Goal: Information Seeking & Learning: Find specific fact

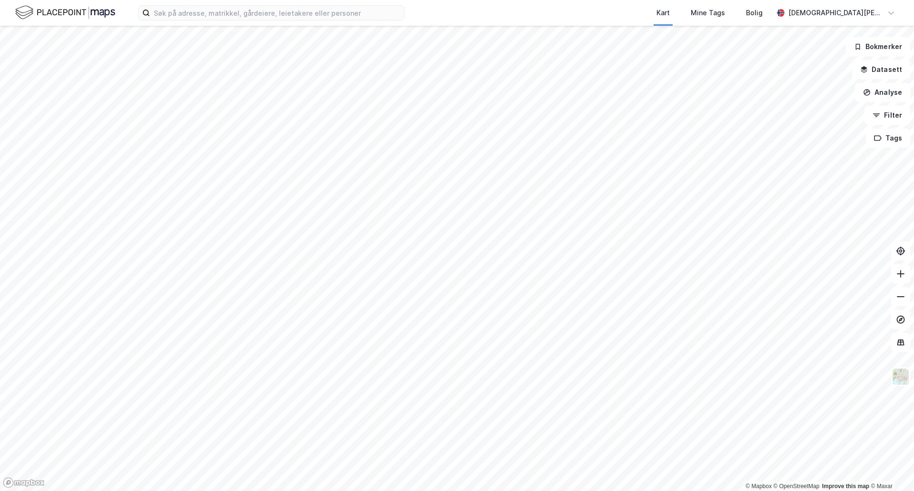
click at [594, 11] on div "Kart Mine Tags Bolig [PERSON_NAME] © Mapbox © OpenStreetMap Improve this map © …" at bounding box center [457, 245] width 914 height 491
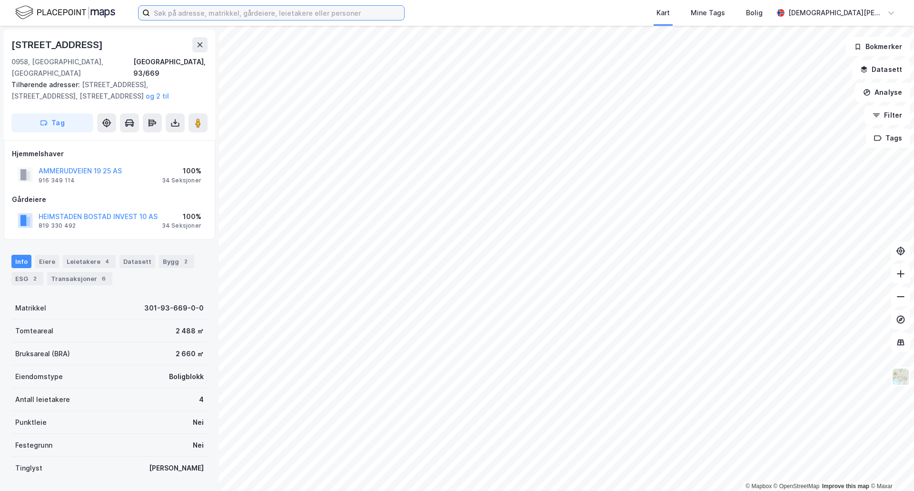
click at [243, 17] on input at bounding box center [277, 13] width 254 height 14
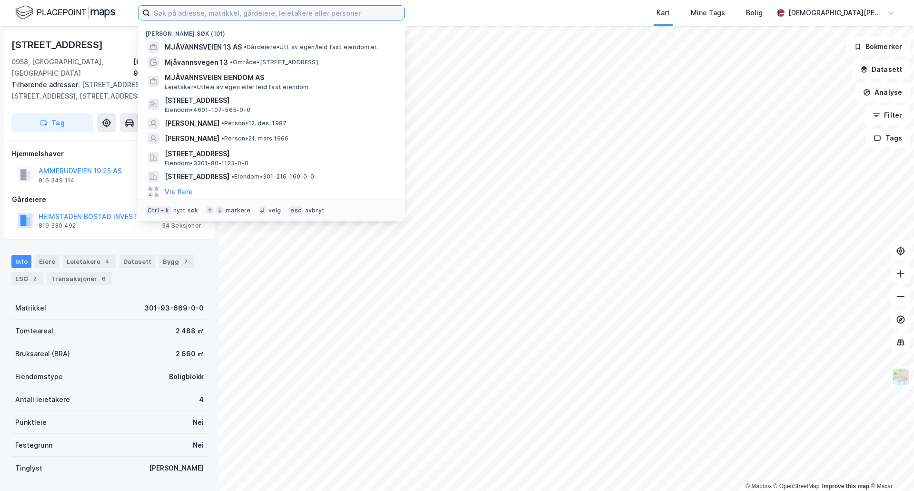
paste input "Landfalløya 7"
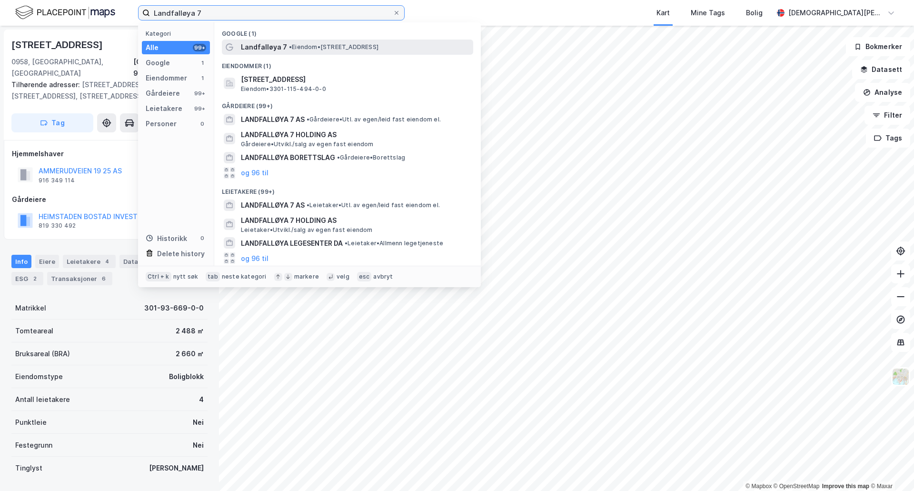
type input "Landfalløya 7"
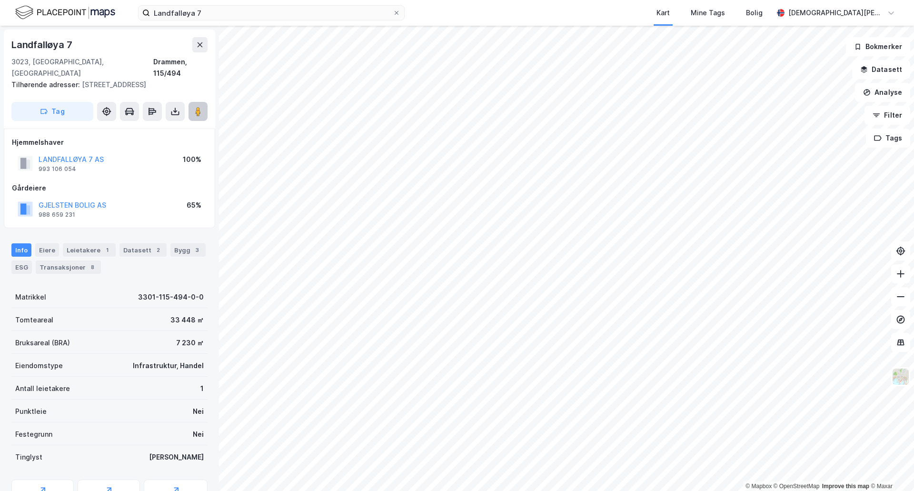
click at [194, 107] on icon at bounding box center [198, 112] width 10 height 10
click at [0, 0] on button "LANDFALLØYA 7 AS" at bounding box center [0, 0] width 0 height 0
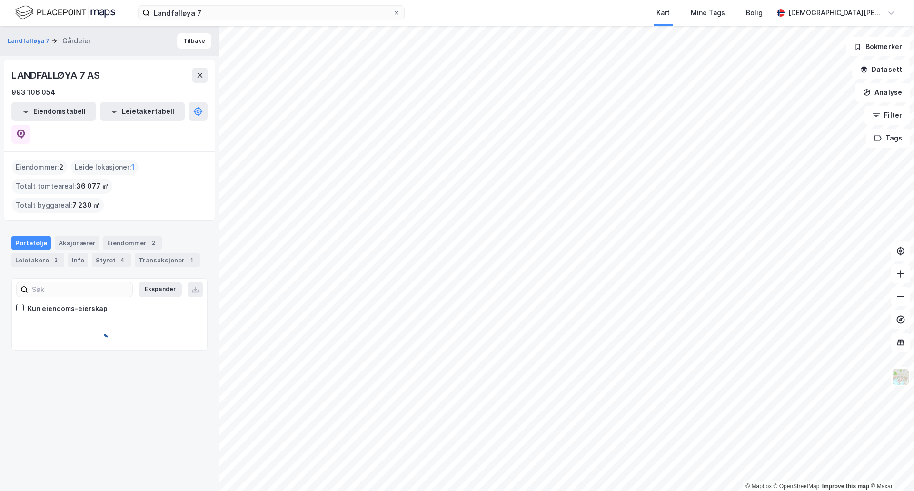
click at [208, 116] on div "LANDFALLØYA 7 AS 993 106 054 Eiendomstabell Leietakertabell" at bounding box center [109, 105] width 211 height 91
click at [26, 129] on icon at bounding box center [21, 134] width 10 height 10
